Goal: Information Seeking & Learning: Learn about a topic

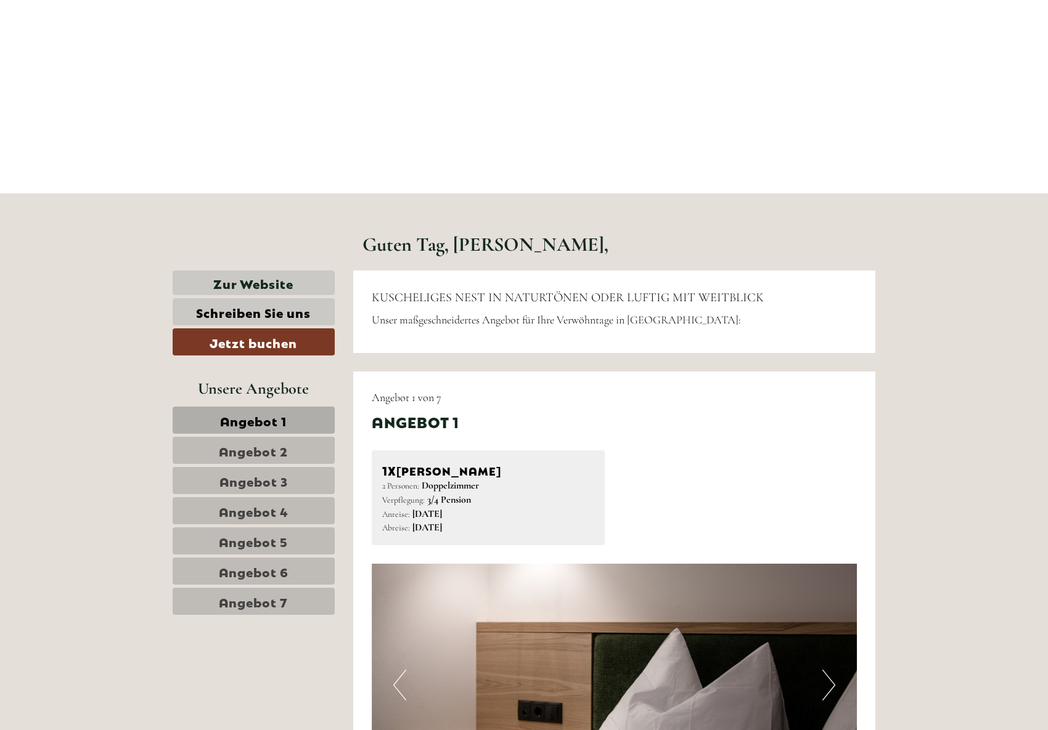
scroll to position [308, 0]
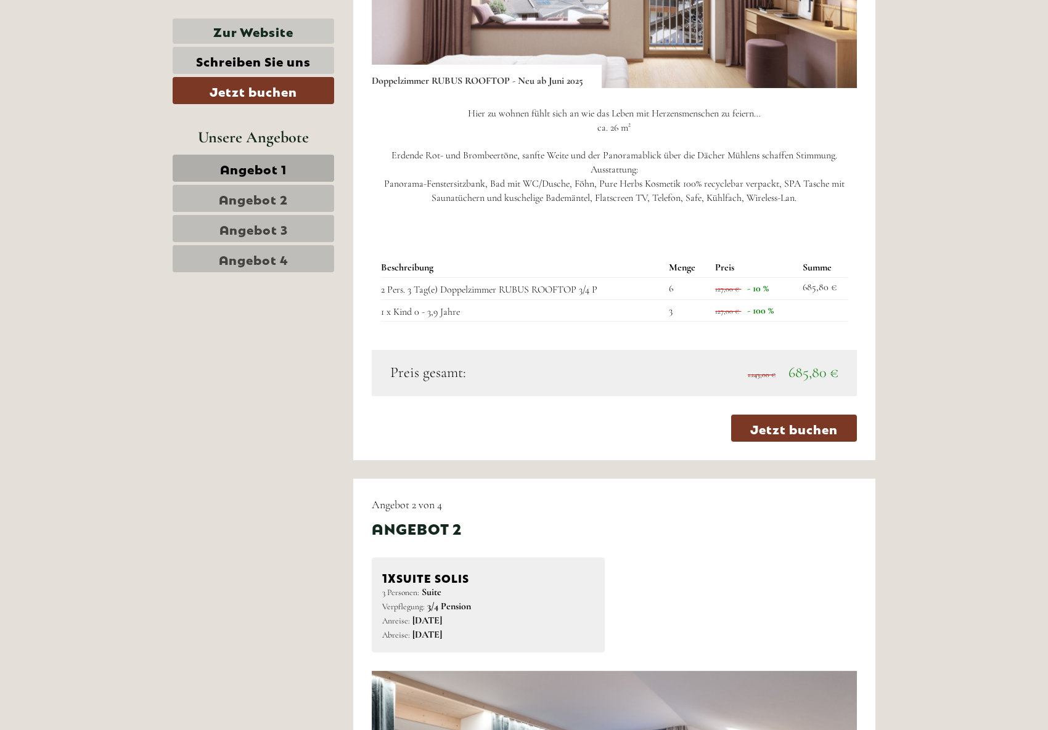
scroll to position [1233, 0]
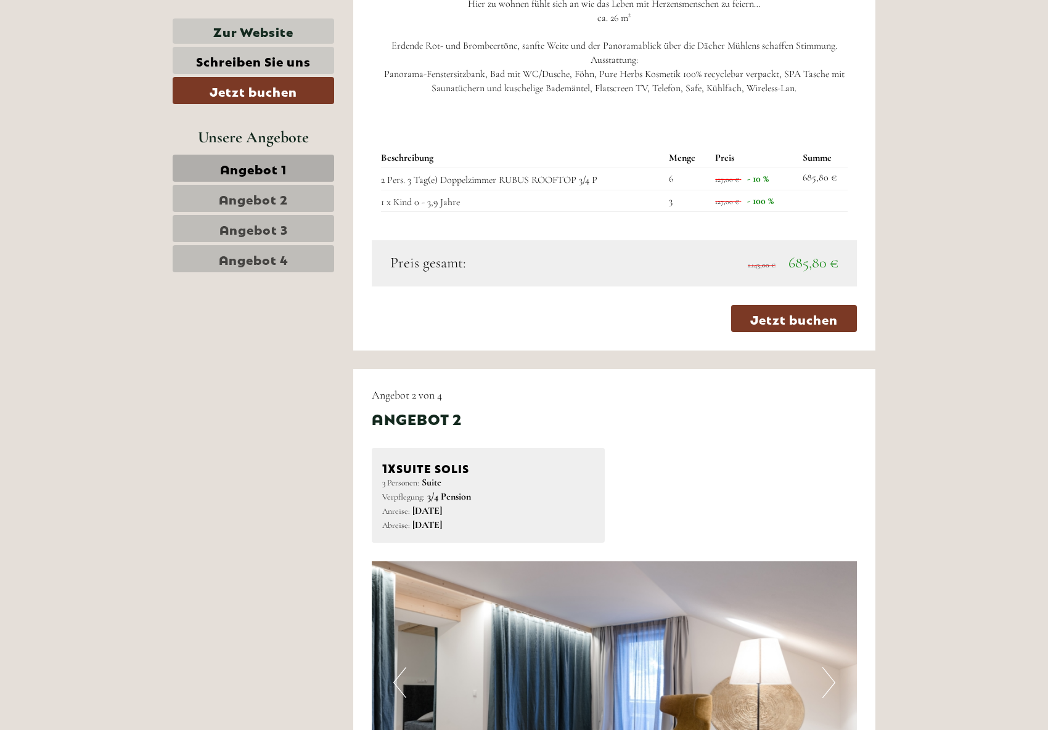
click at [267, 202] on span "Angebot 2" at bounding box center [253, 198] width 69 height 17
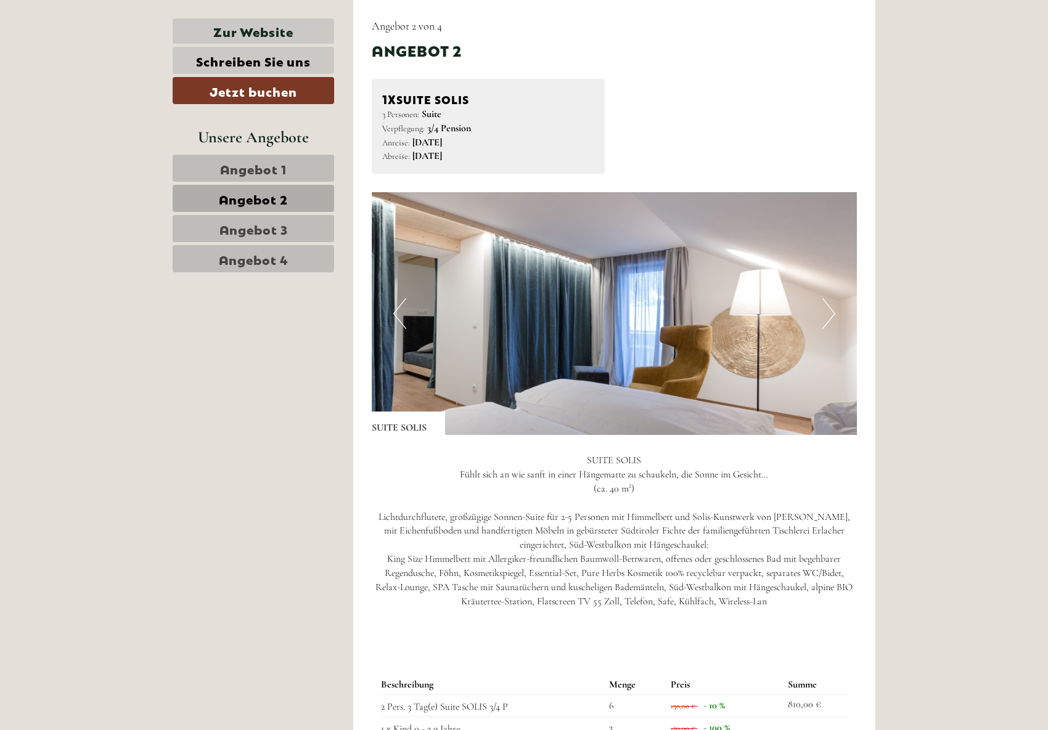
click at [267, 227] on span "Angebot 3" at bounding box center [253, 228] width 68 height 17
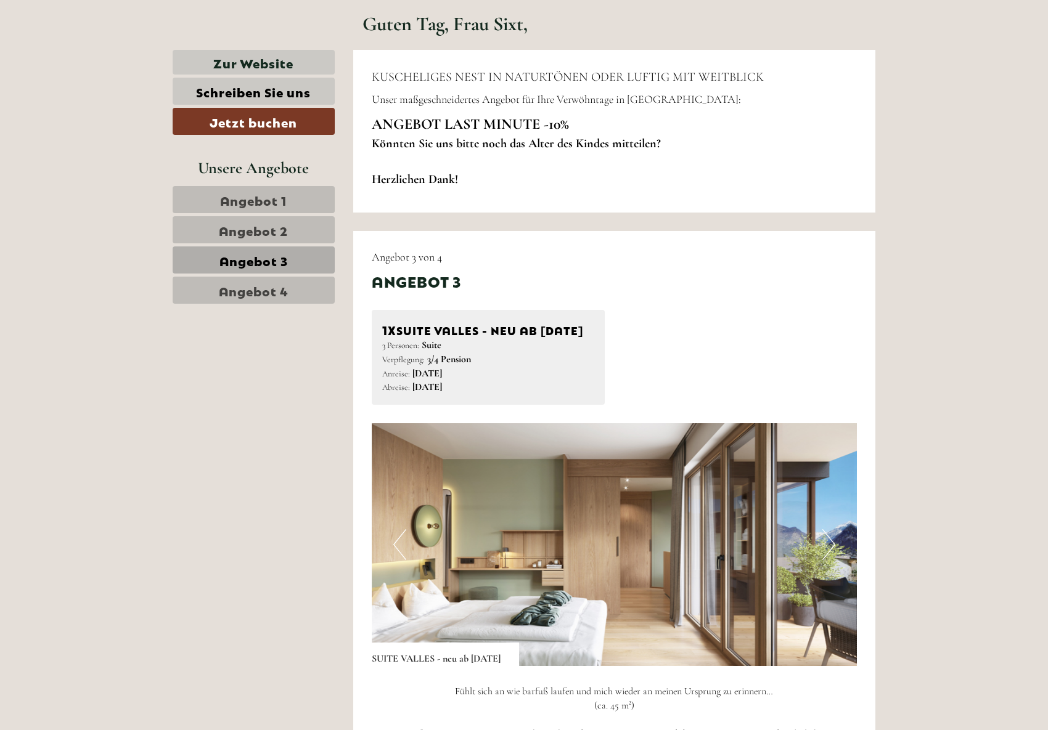
scroll to position [144, 0]
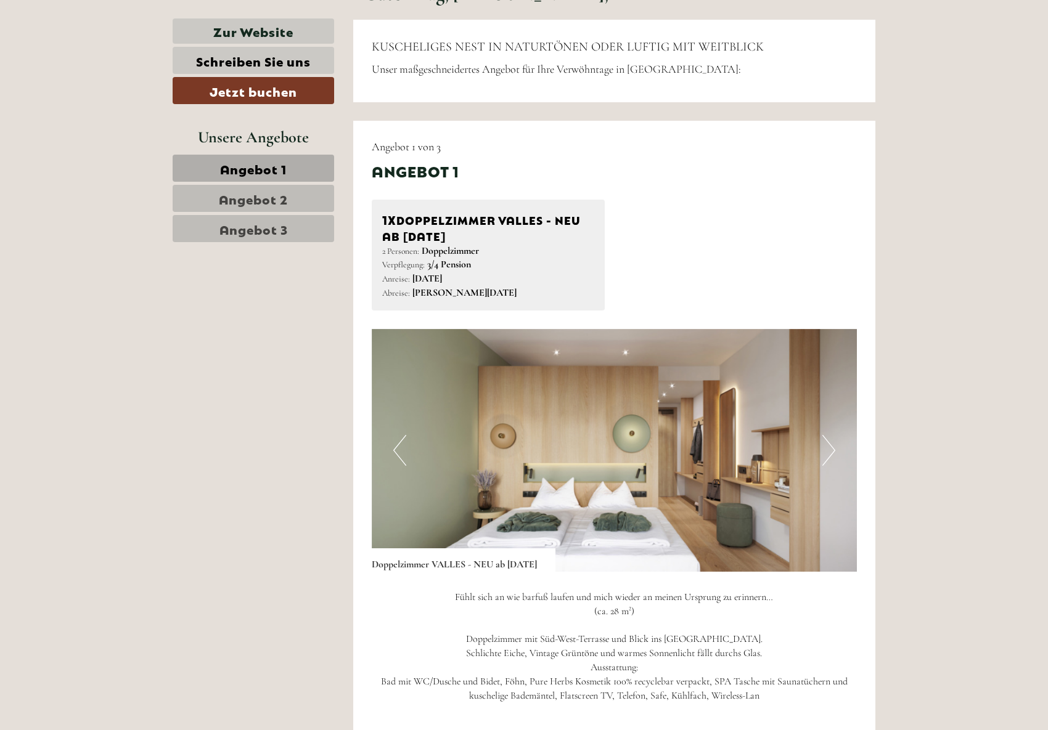
scroll to position [770, 0]
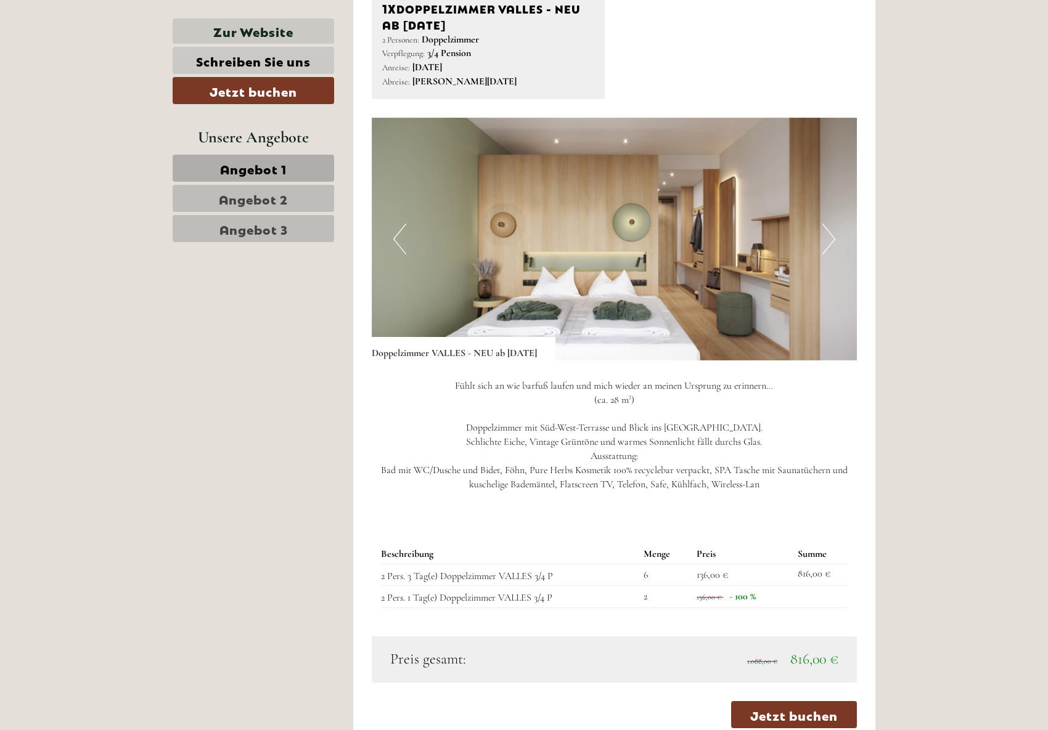
drag, startPoint x: 942, startPoint y: 338, endPoint x: 932, endPoint y: 332, distance: 11.6
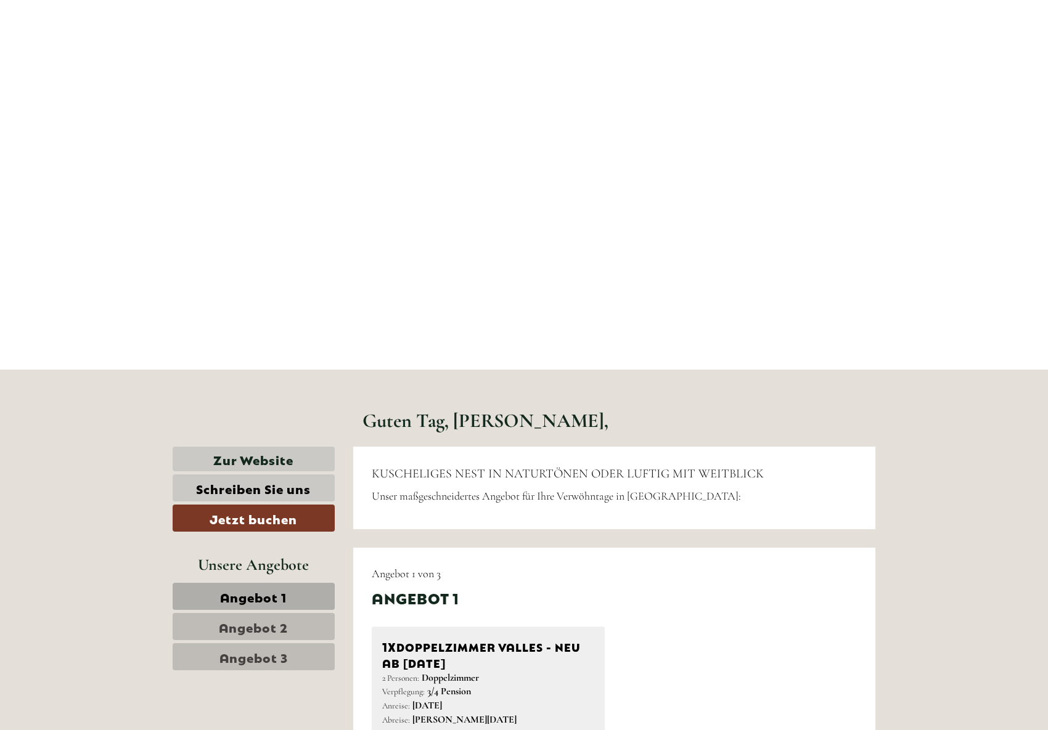
scroll to position [0, 0]
